Goal: Register for event/course

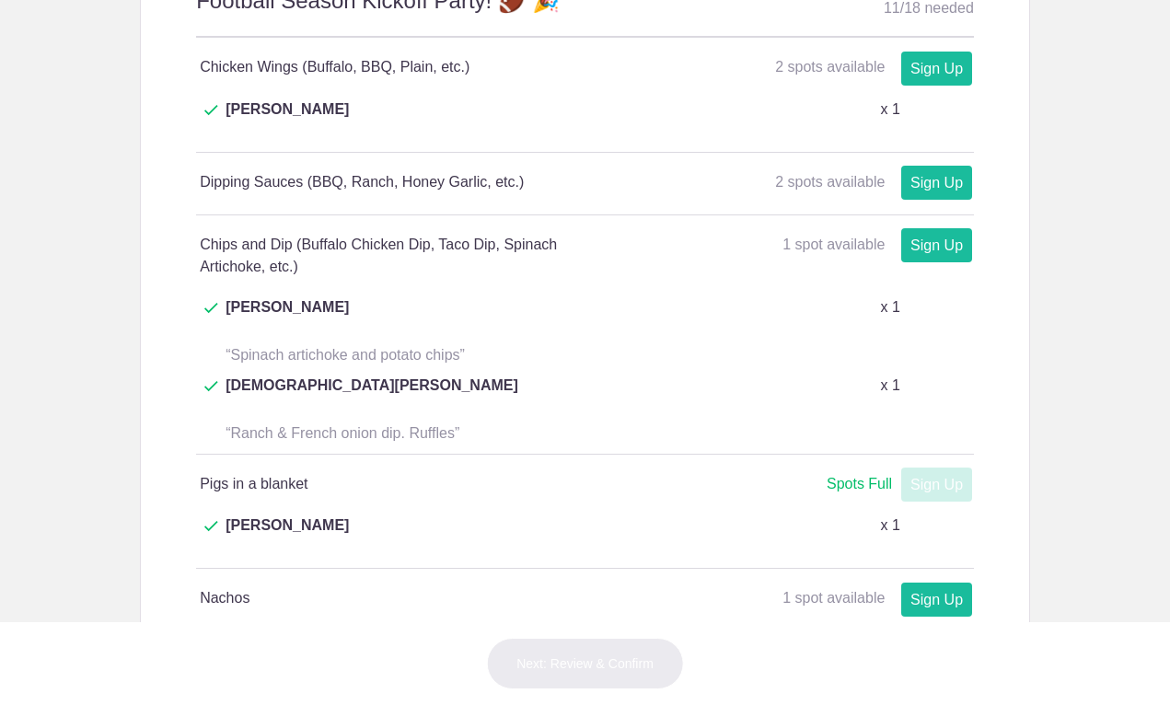
scroll to position [1080, 0]
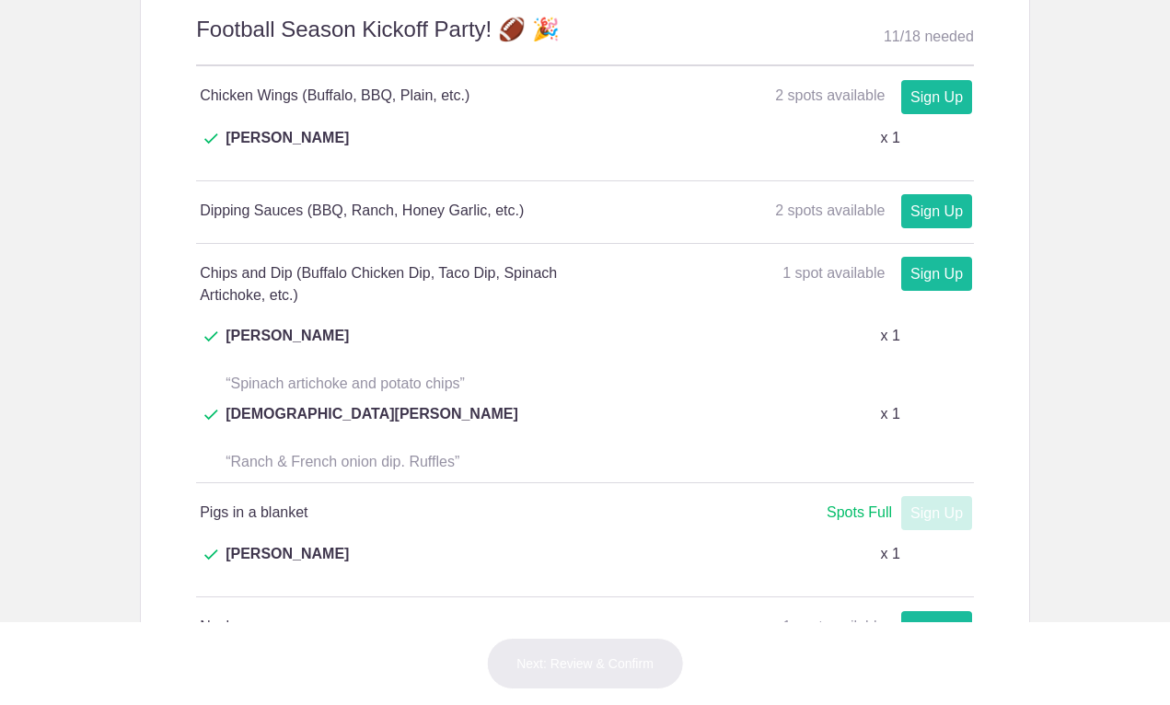
click at [946, 674] on link "Sign Up" at bounding box center [936, 691] width 71 height 34
type input "1"
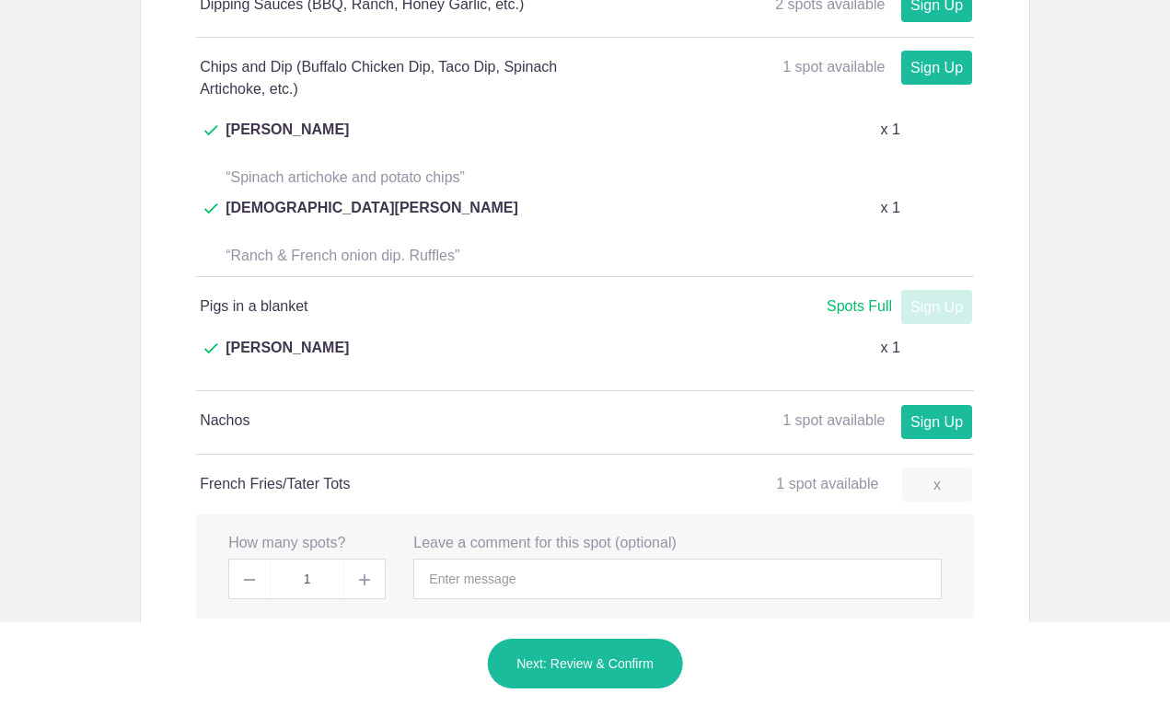
scroll to position [1287, 0]
click at [517, 558] on input "text" at bounding box center [677, 578] width 528 height 41
click at [588, 689] on button "Next: Review & Confirm" at bounding box center [585, 664] width 198 height 52
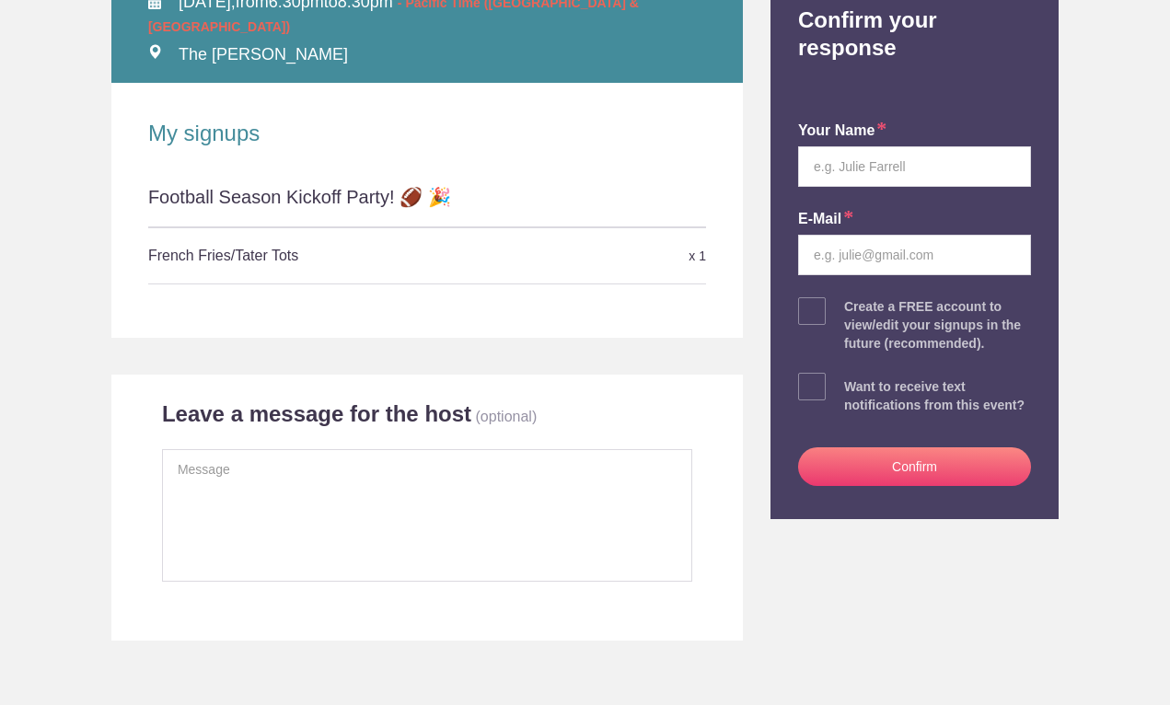
scroll to position [169, 0]
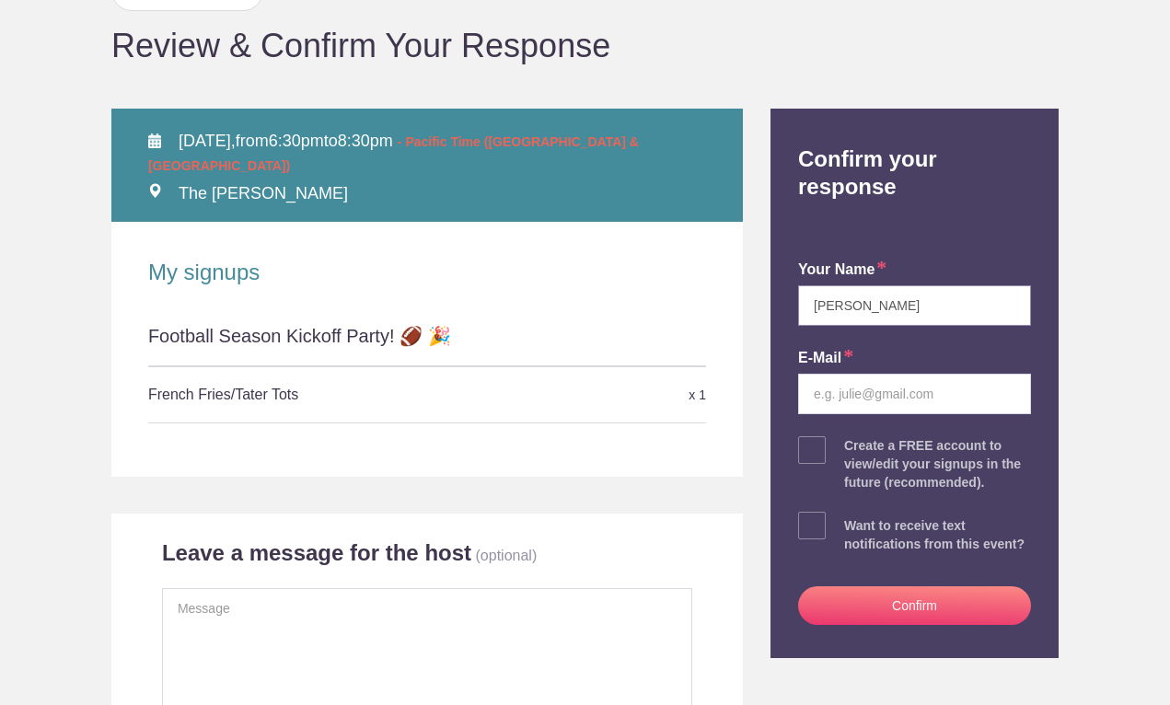
type input "[PERSON_NAME]"
type input "pelletierlex@gmail.com"
click at [932, 625] on button "Confirm" at bounding box center [914, 605] width 233 height 39
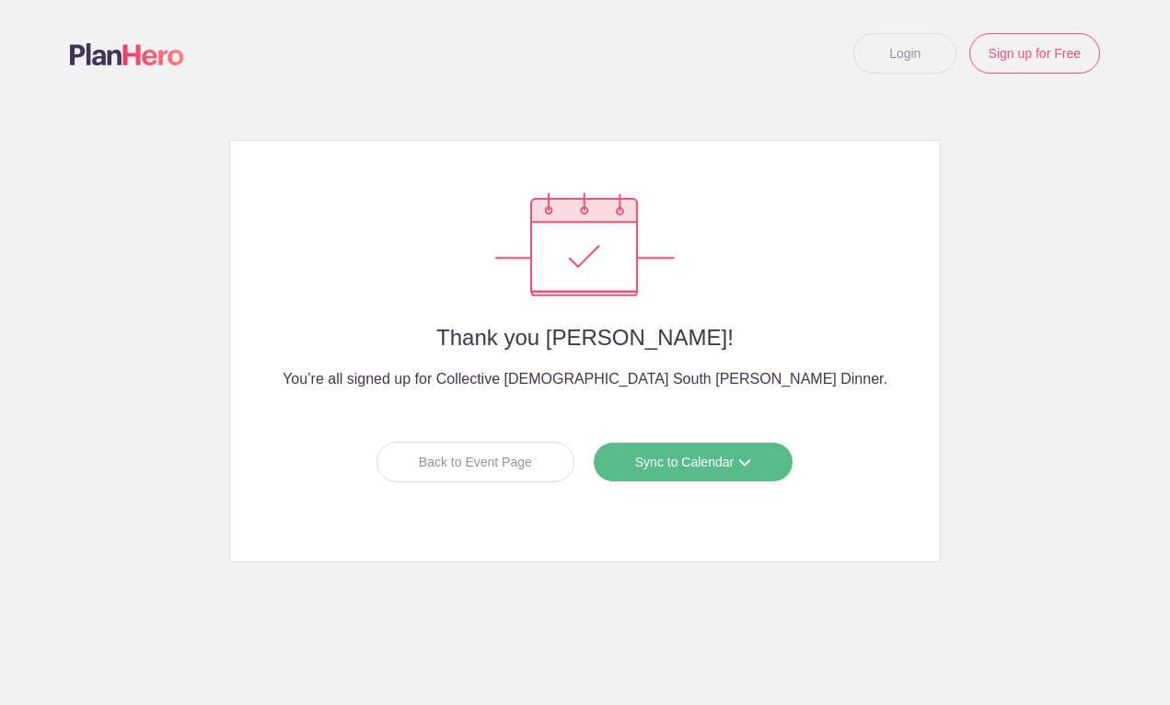
click at [512, 470] on div "Back to Event Page" at bounding box center [476, 462] width 198 height 41
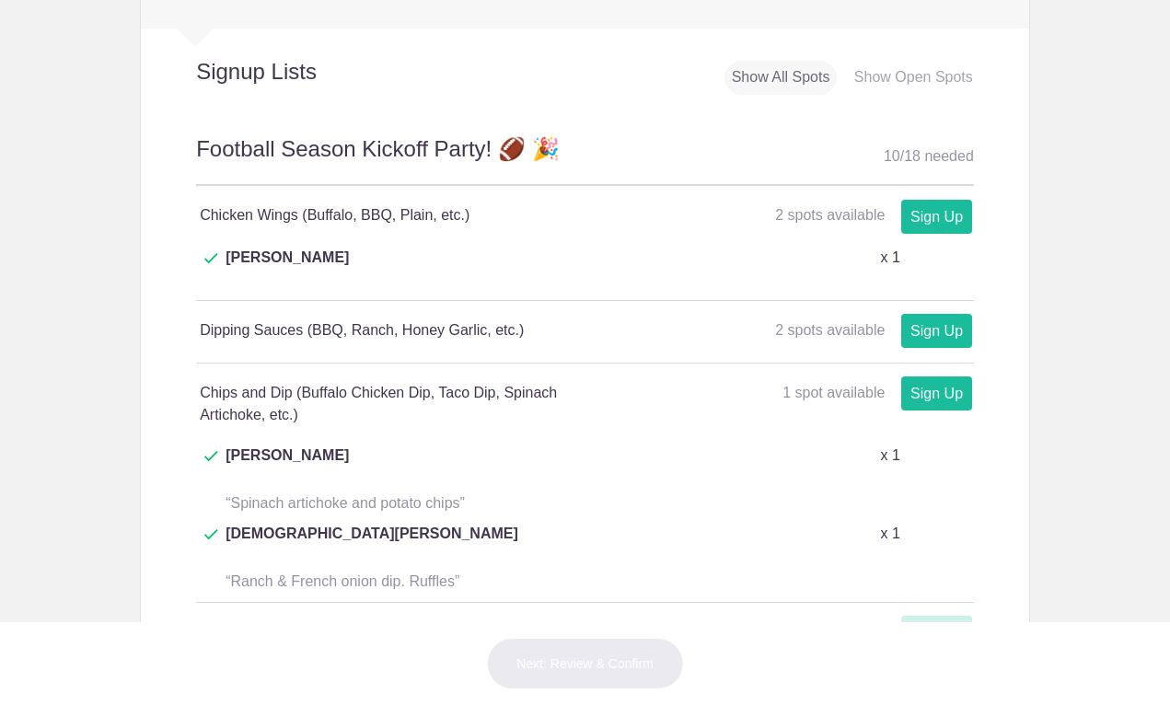
scroll to position [957, 0]
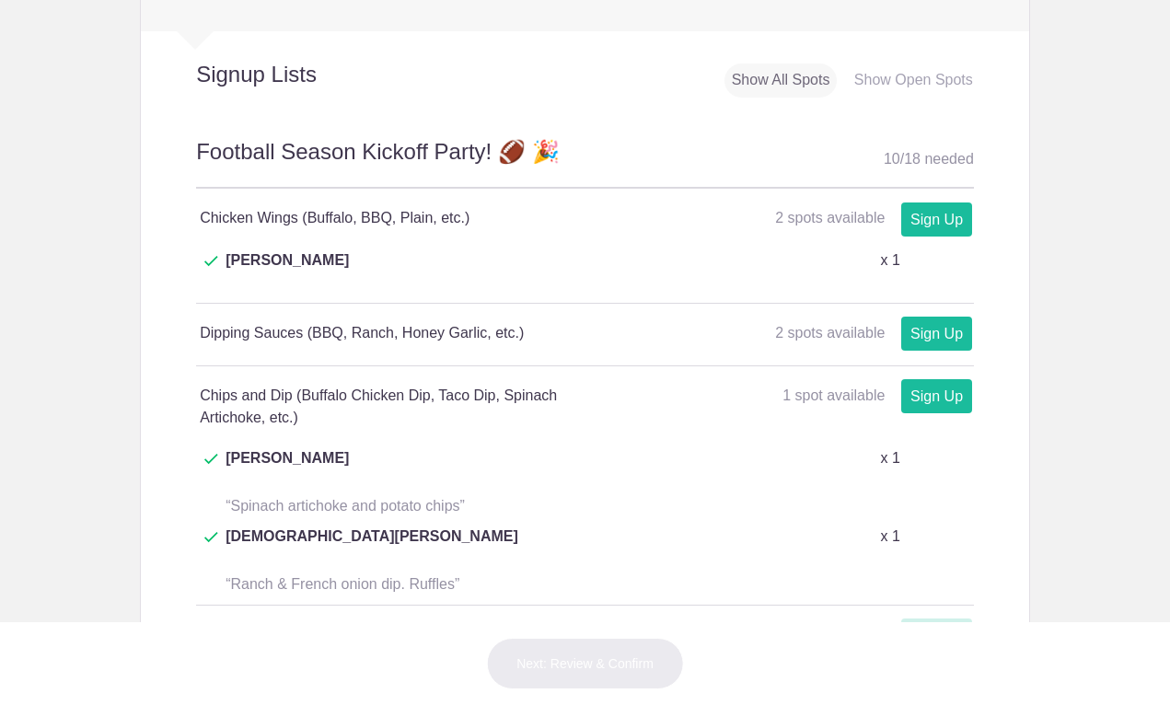
click at [953, 317] on link "Sign Up" at bounding box center [936, 334] width 71 height 34
type input "1"
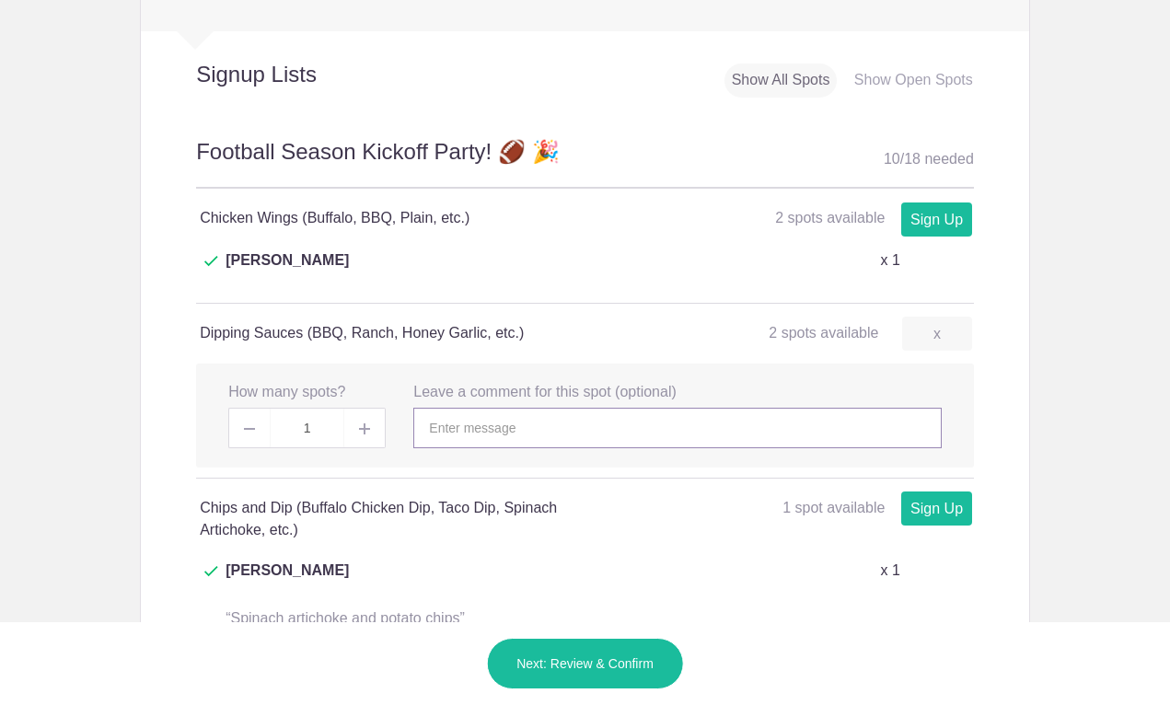
click at [477, 408] on input "text" at bounding box center [677, 428] width 528 height 41
click at [554, 672] on button "Next: Review & Confirm" at bounding box center [585, 664] width 198 height 52
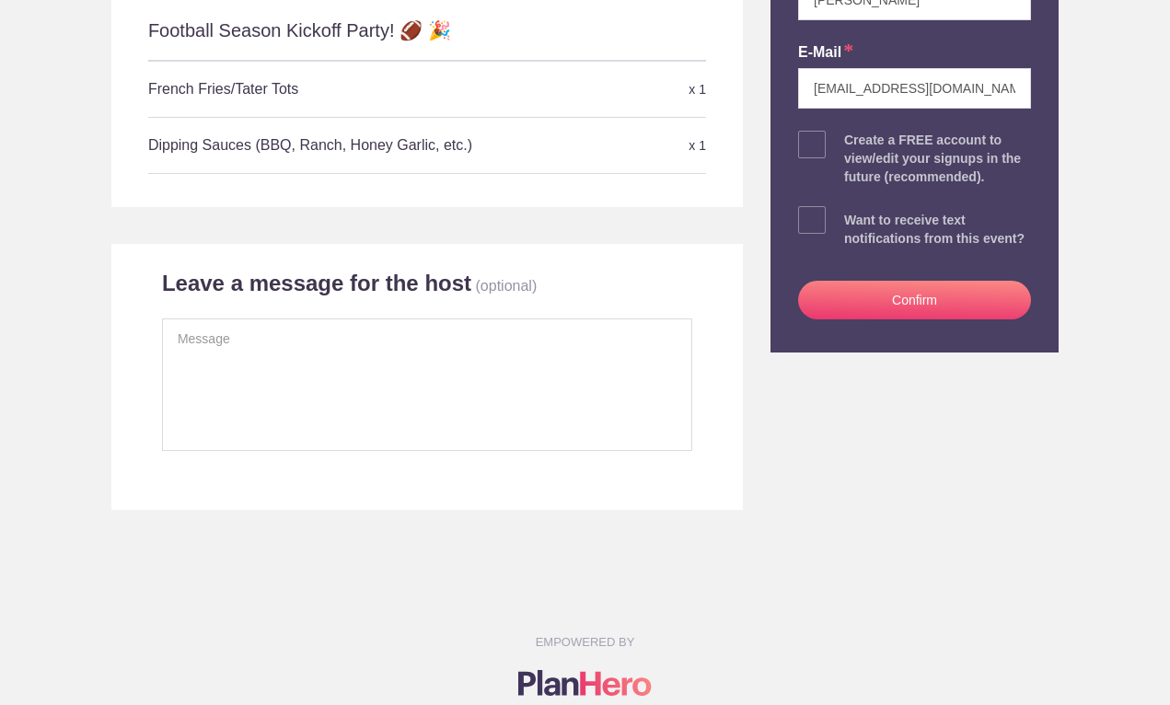
scroll to position [631, 0]
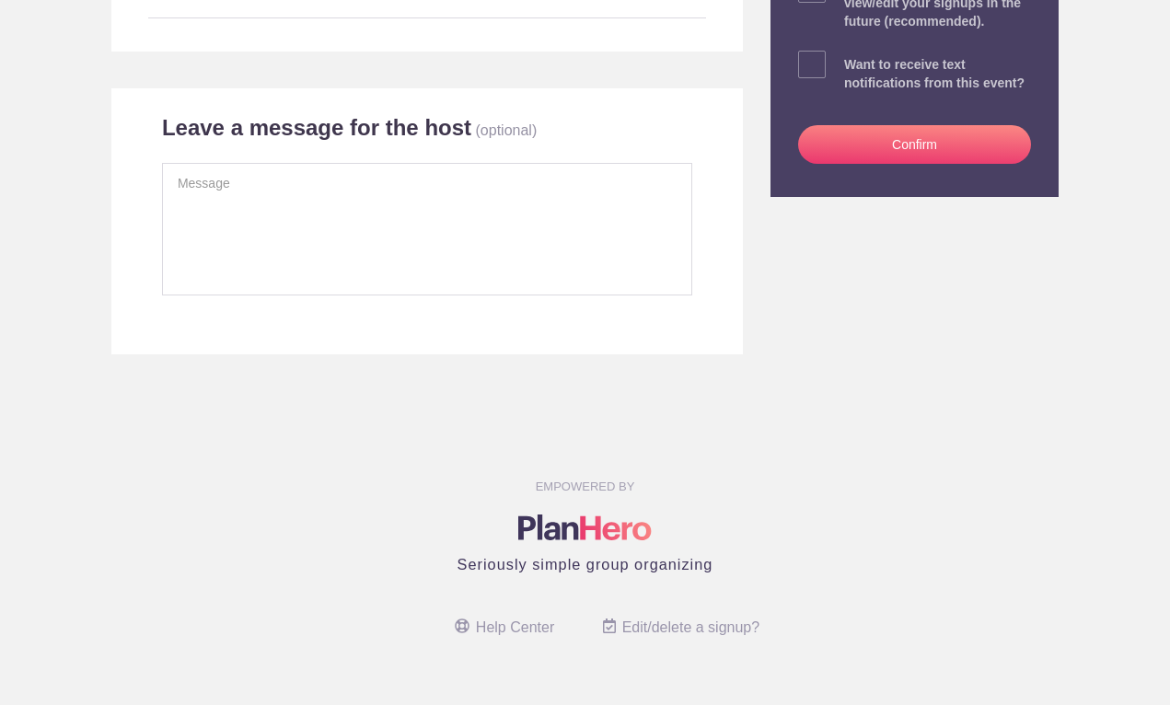
click at [916, 164] on button "Confirm" at bounding box center [914, 144] width 233 height 39
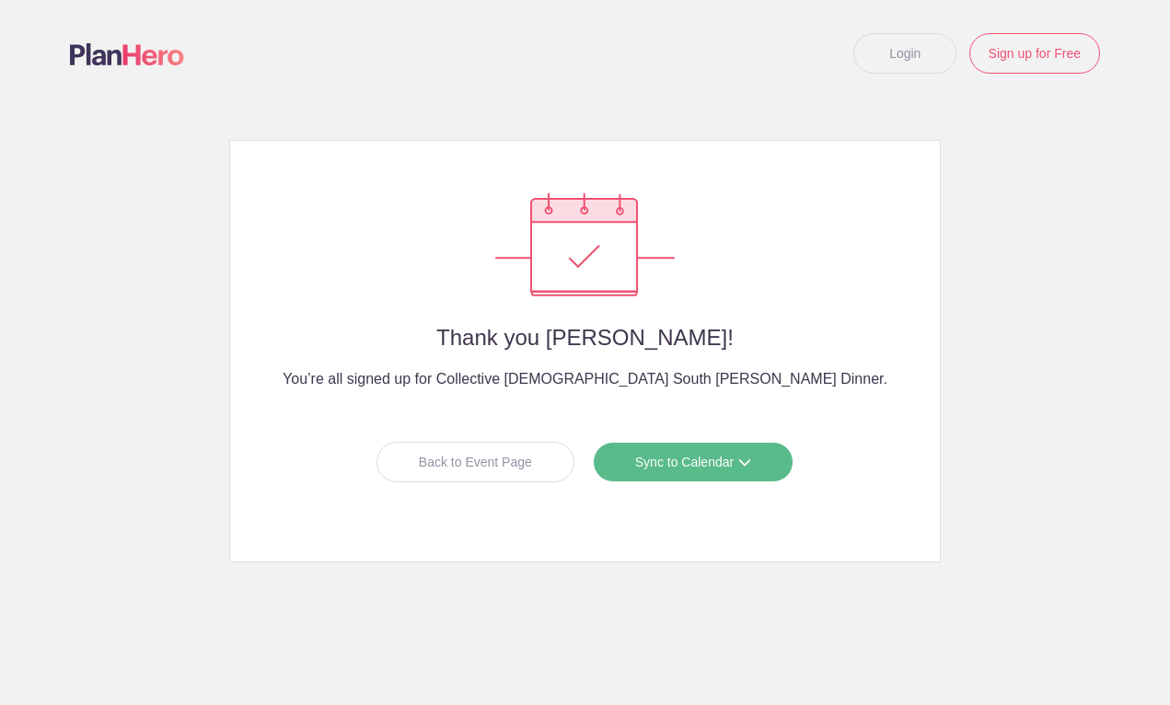
click at [523, 476] on div "Back to Event Page" at bounding box center [476, 462] width 198 height 41
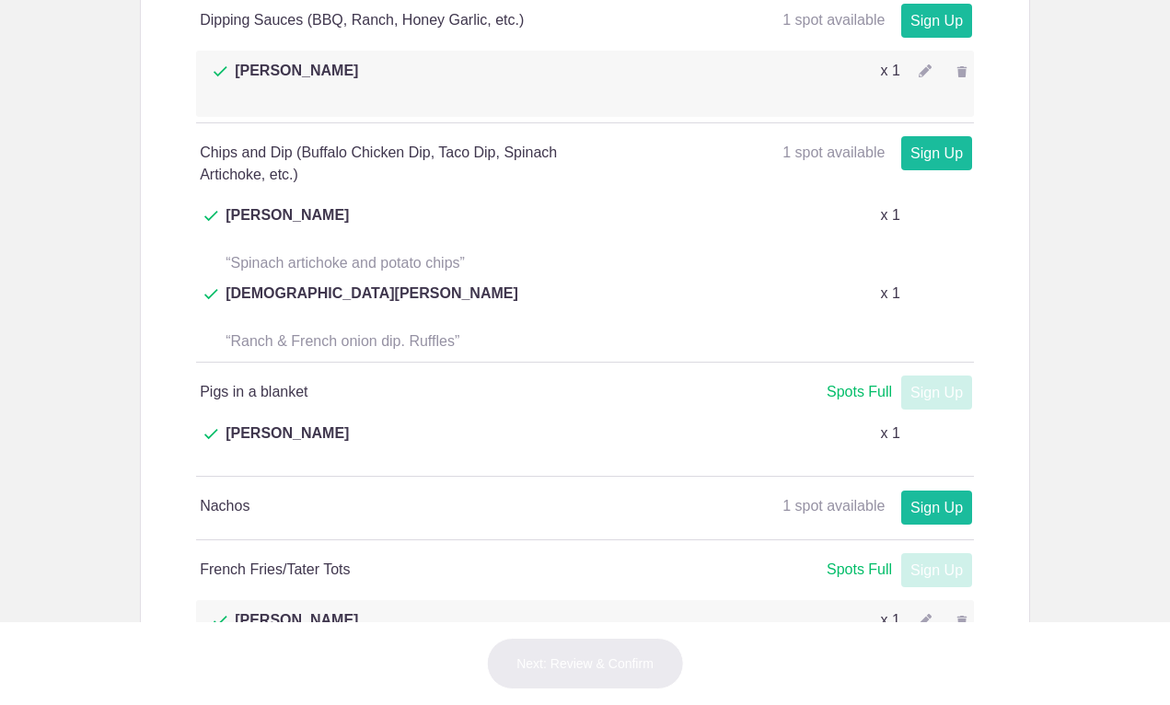
scroll to position [1284, 0]
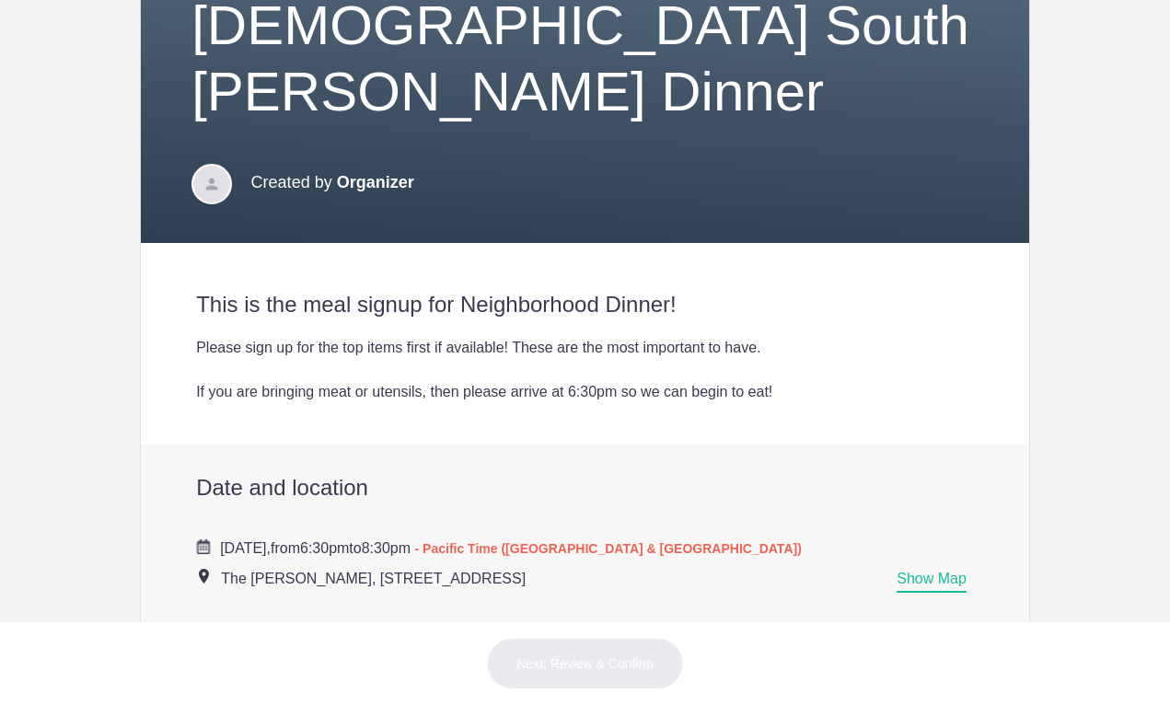
scroll to position [89, 0]
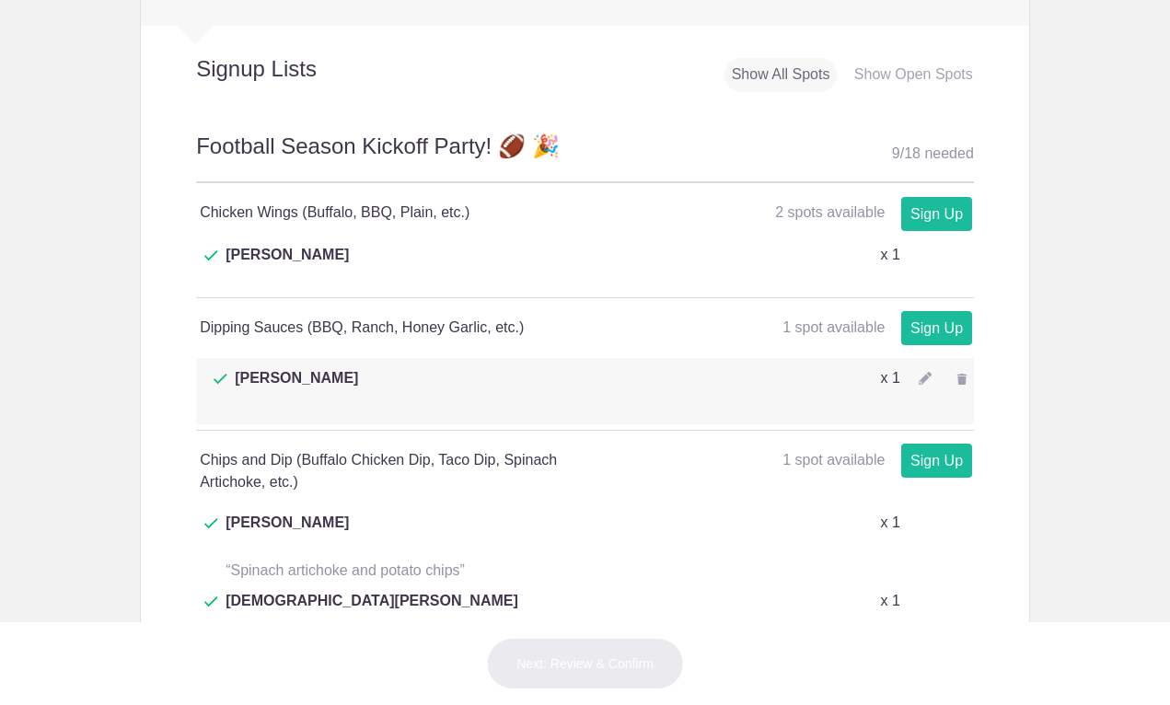
scroll to position [960, 0]
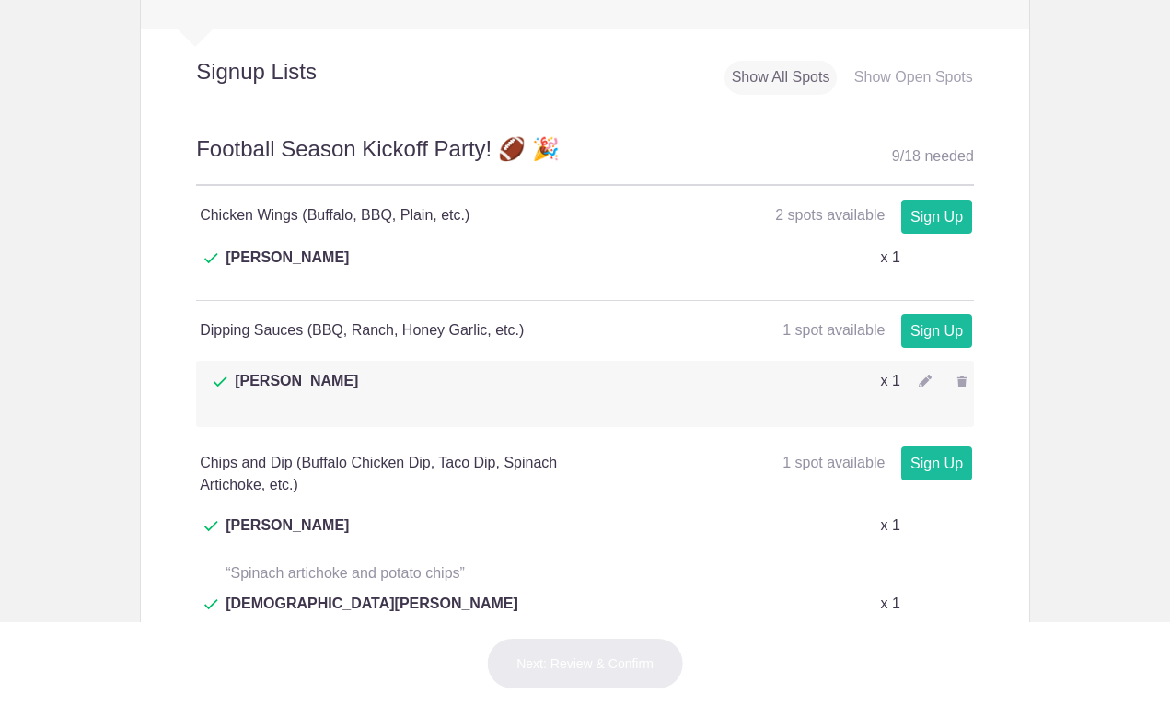
click at [921, 375] on img at bounding box center [925, 381] width 13 height 13
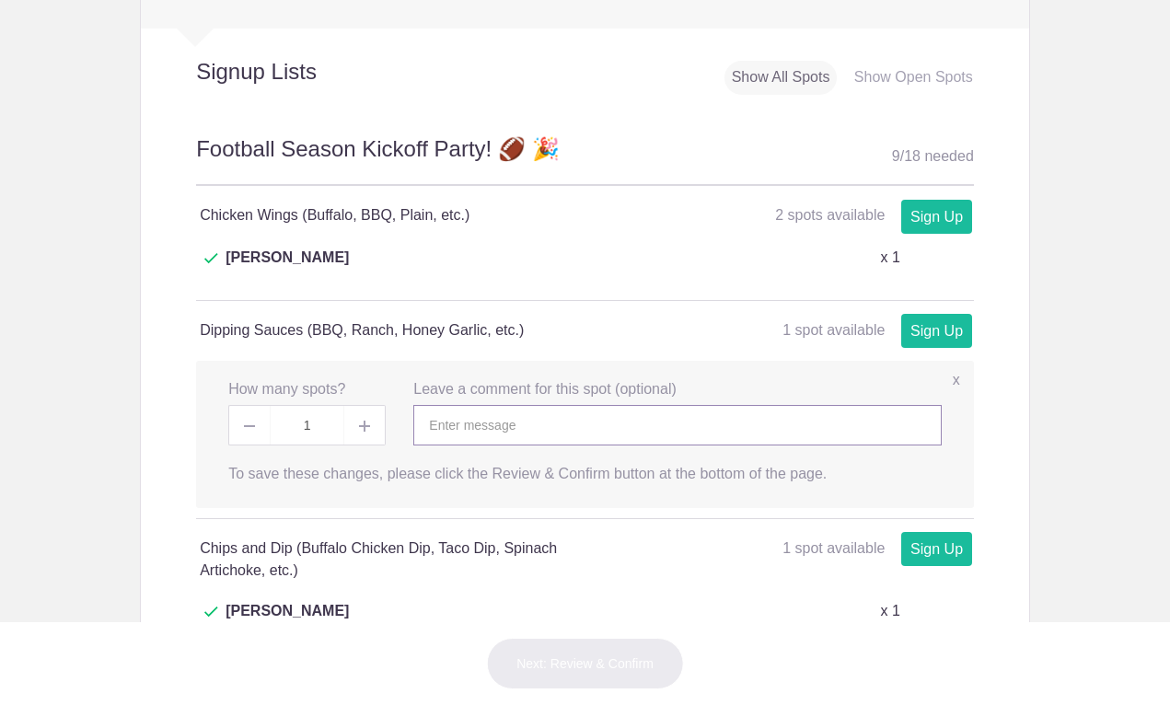
click at [456, 405] on input "text" at bounding box center [677, 425] width 528 height 41
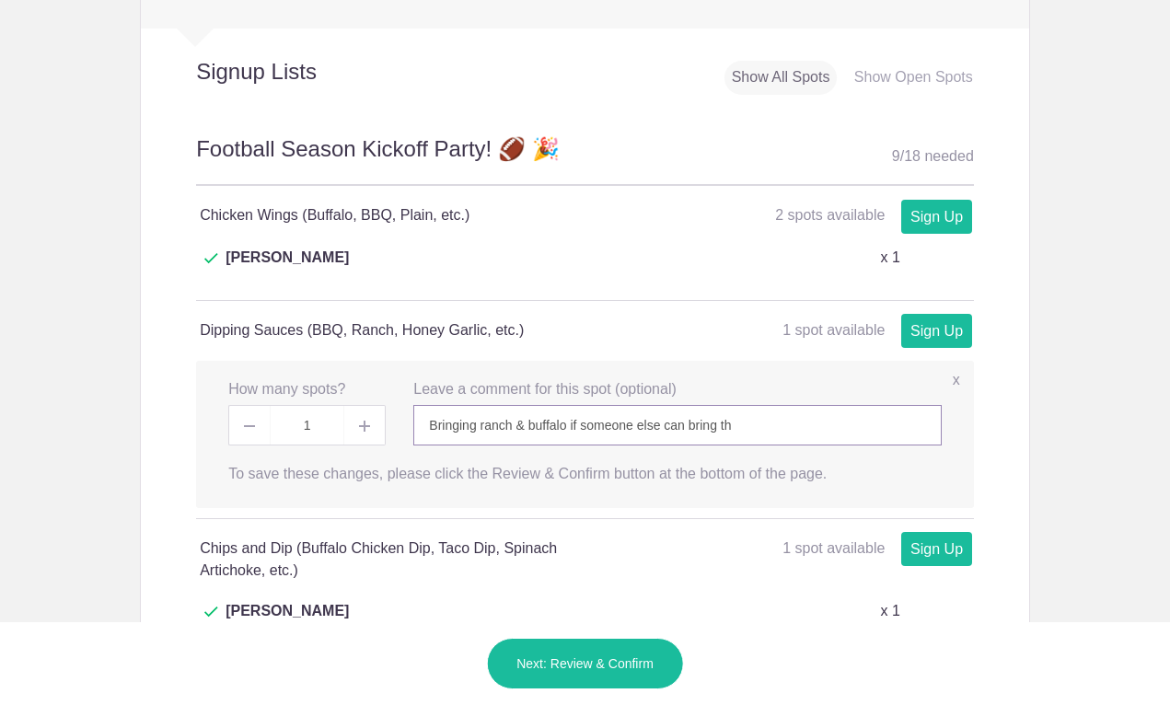
drag, startPoint x: 746, startPoint y: 337, endPoint x: 575, endPoint y: 332, distance: 170.4
click at [575, 405] on input "Bringing ranch & buffalo if someone else can bring th" at bounding box center [677, 425] width 528 height 41
type input "Bringing ranch & buffalo!"
click at [922, 314] on link "Sign Up" at bounding box center [936, 331] width 71 height 34
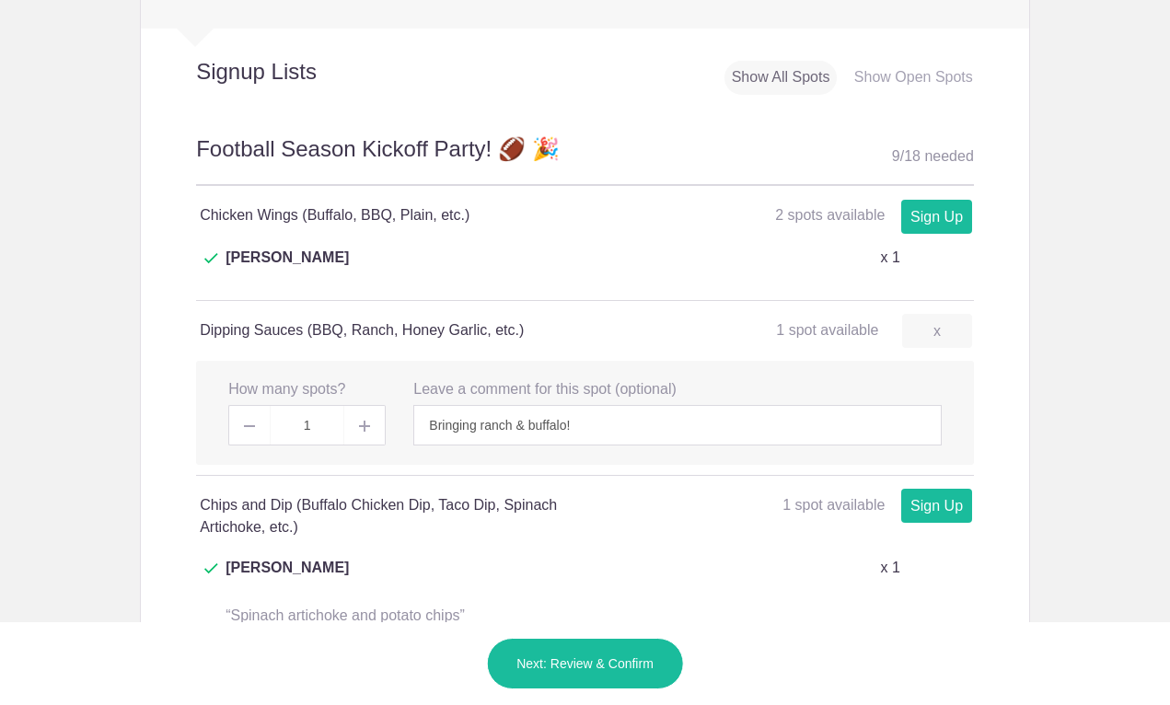
click at [596, 659] on button "Next: Review & Confirm" at bounding box center [585, 664] width 198 height 52
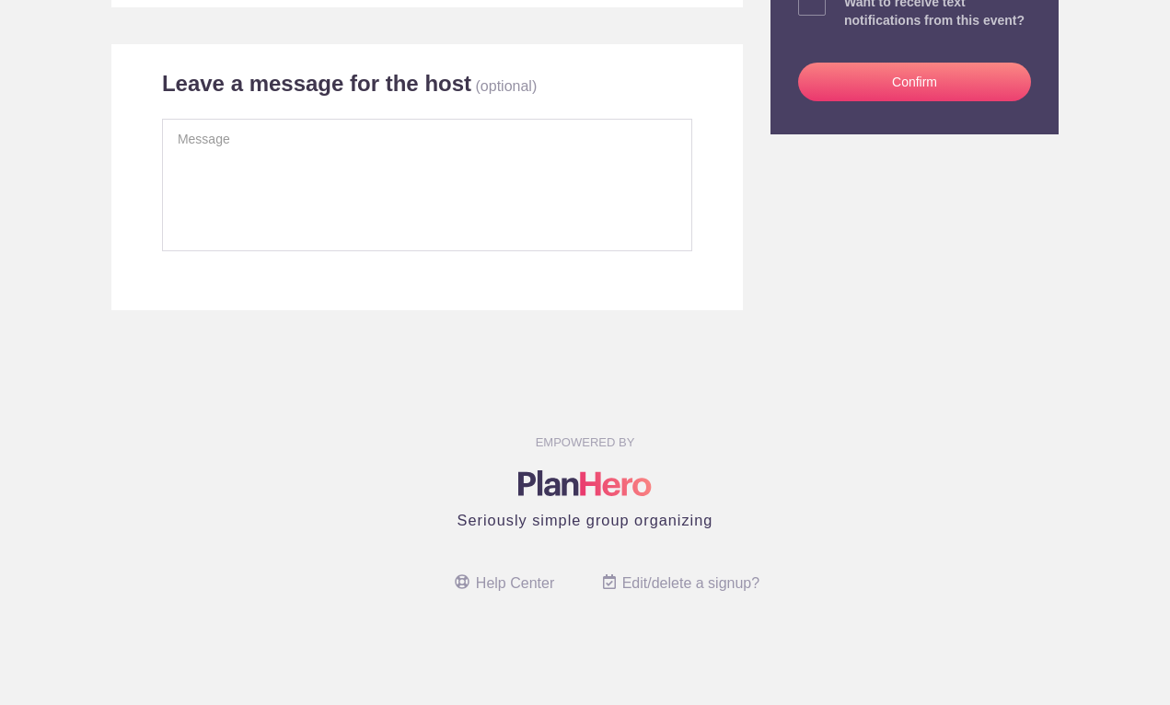
click at [895, 101] on button "Confirm" at bounding box center [914, 82] width 233 height 39
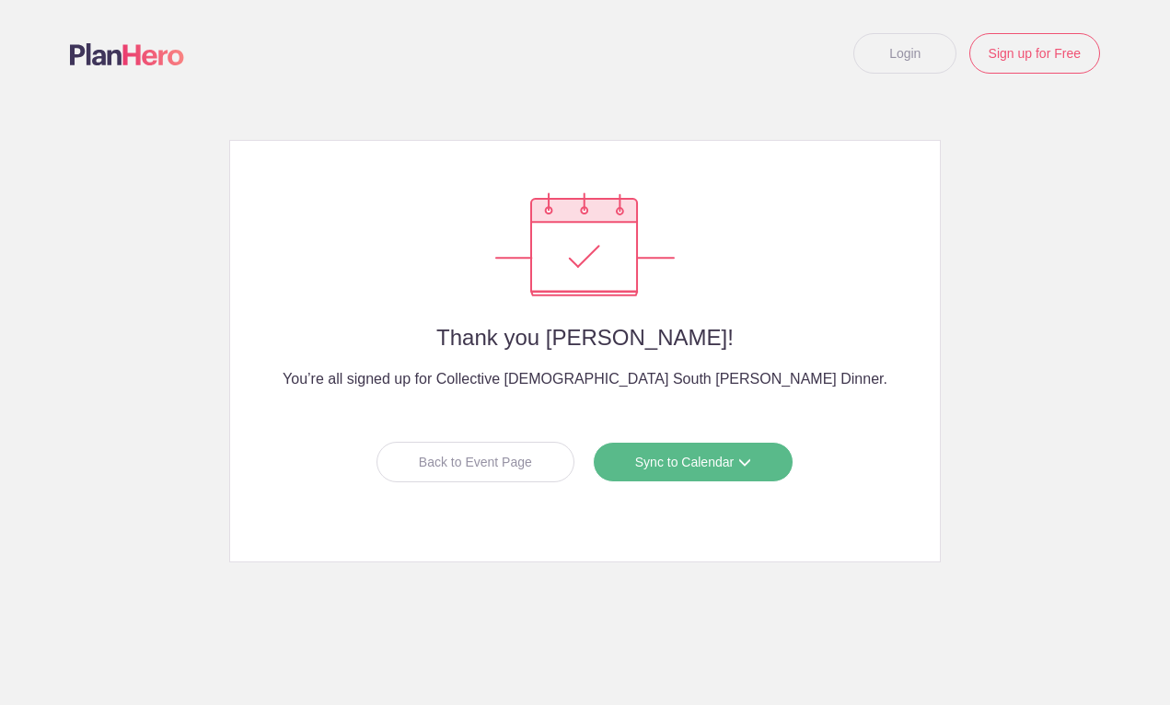
click at [529, 465] on div "Back to Event Page" at bounding box center [476, 462] width 198 height 41
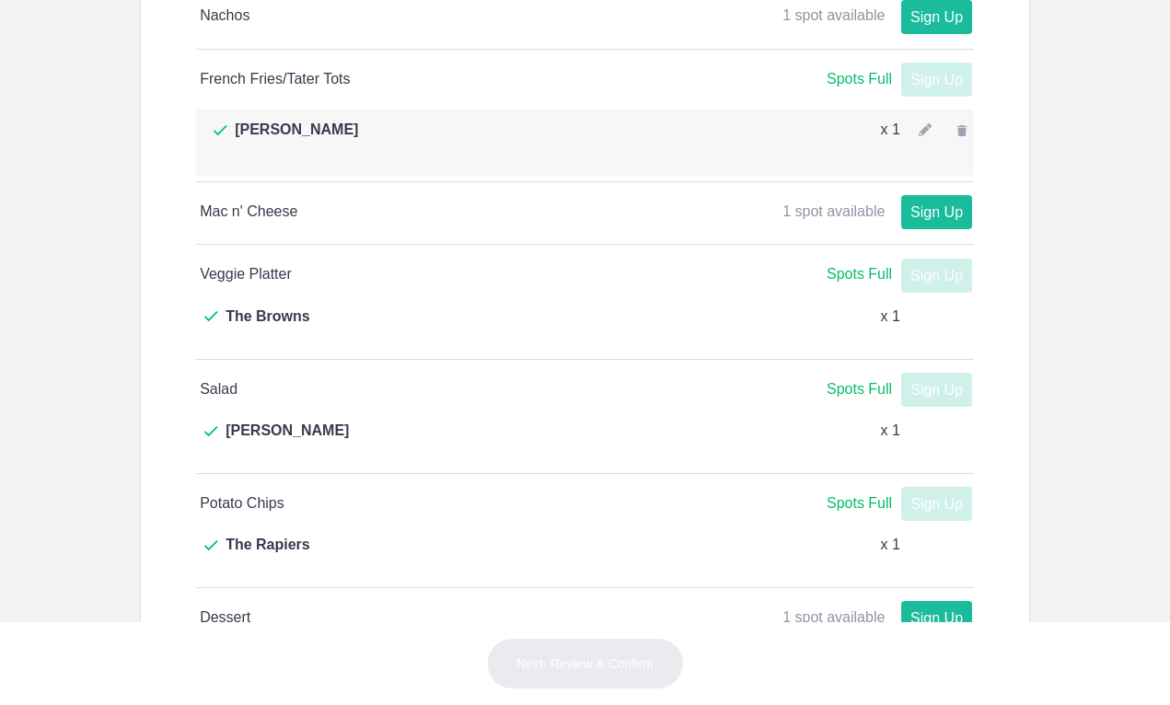
scroll to position [1555, 0]
